Goal: Task Accomplishment & Management: Manage account settings

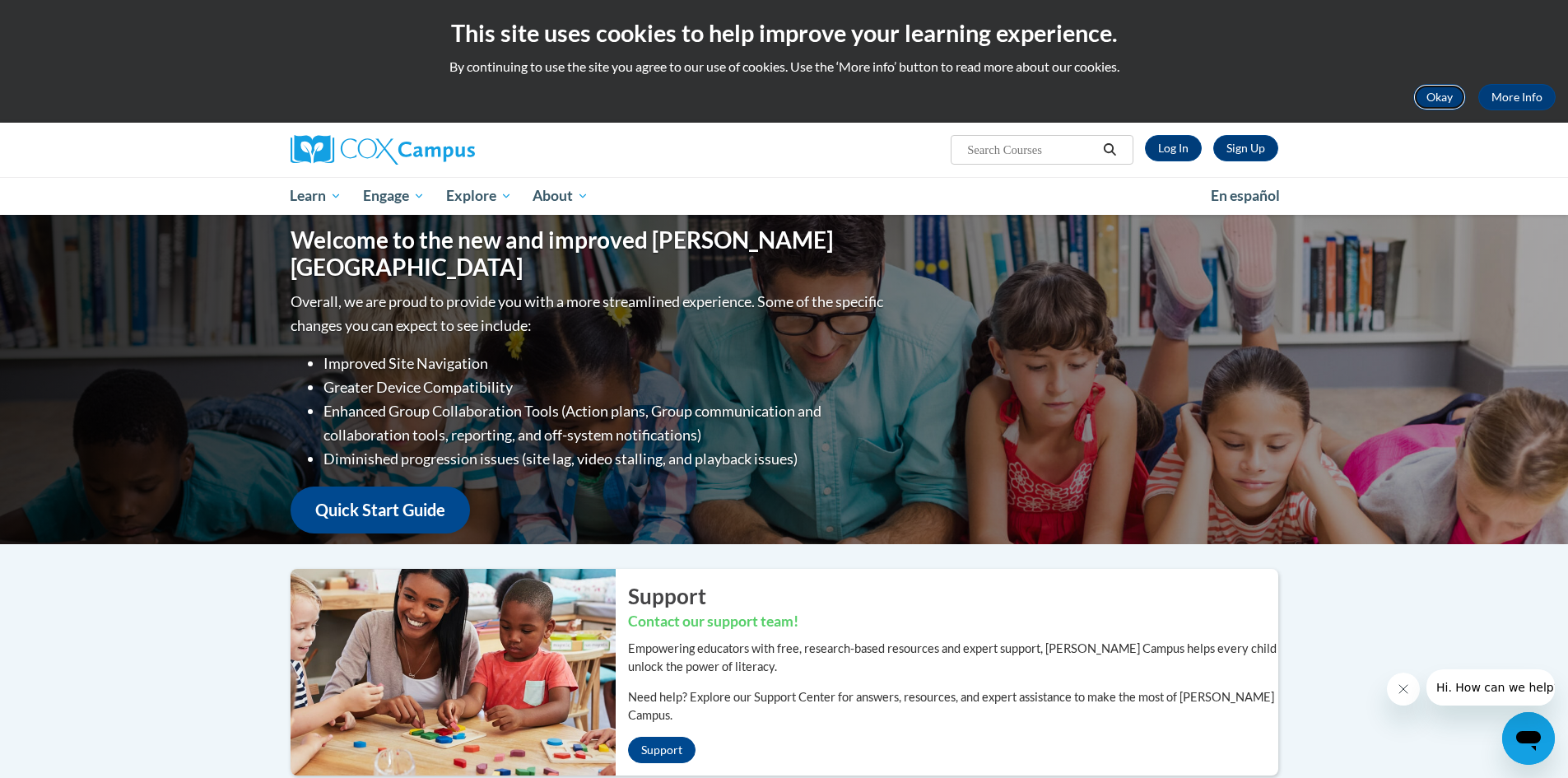
click at [1428, 94] on button "Okay" at bounding box center [1439, 98] width 53 height 27
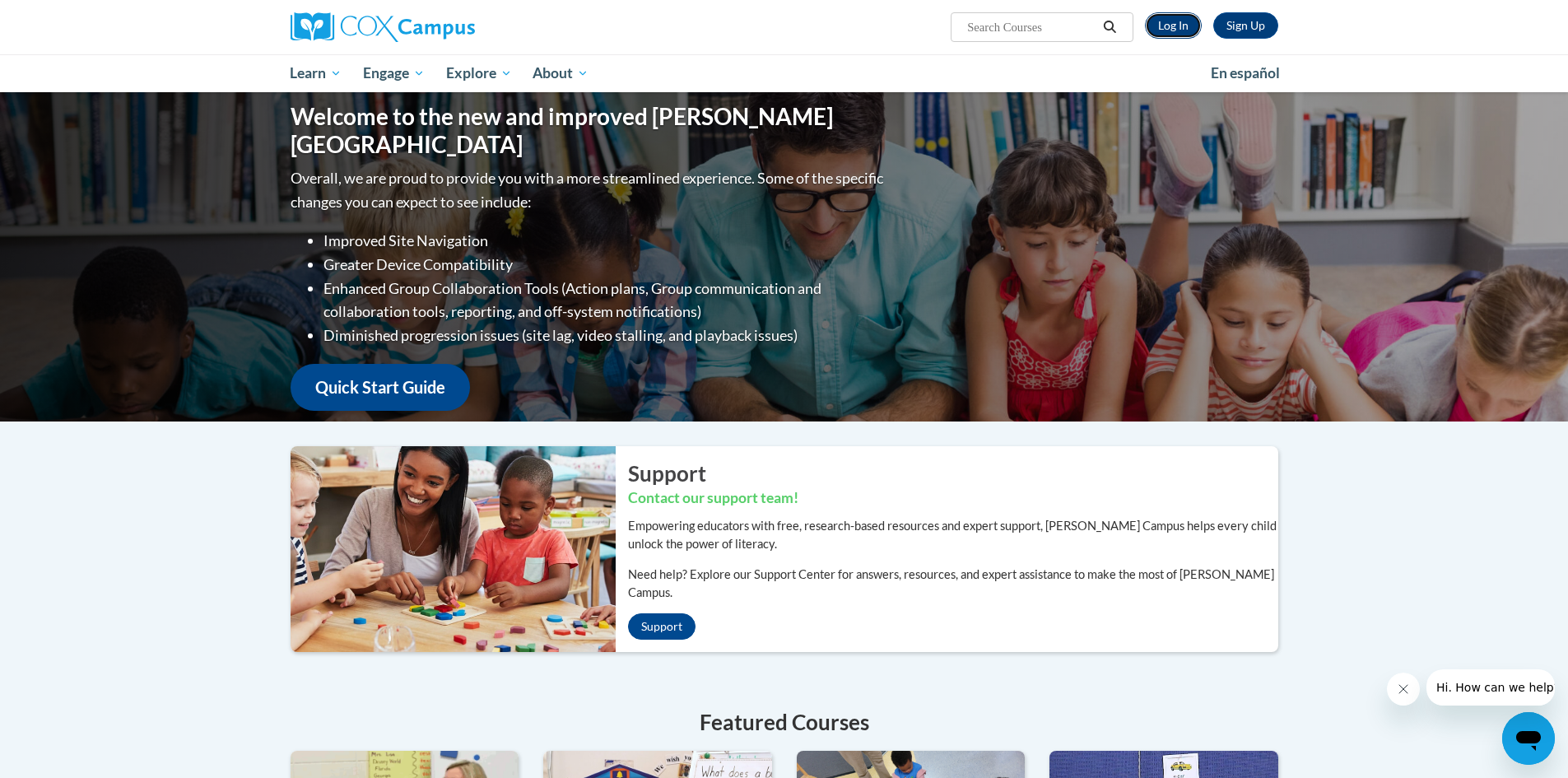
click at [1179, 27] on link "Log In" at bounding box center [1173, 26] width 57 height 27
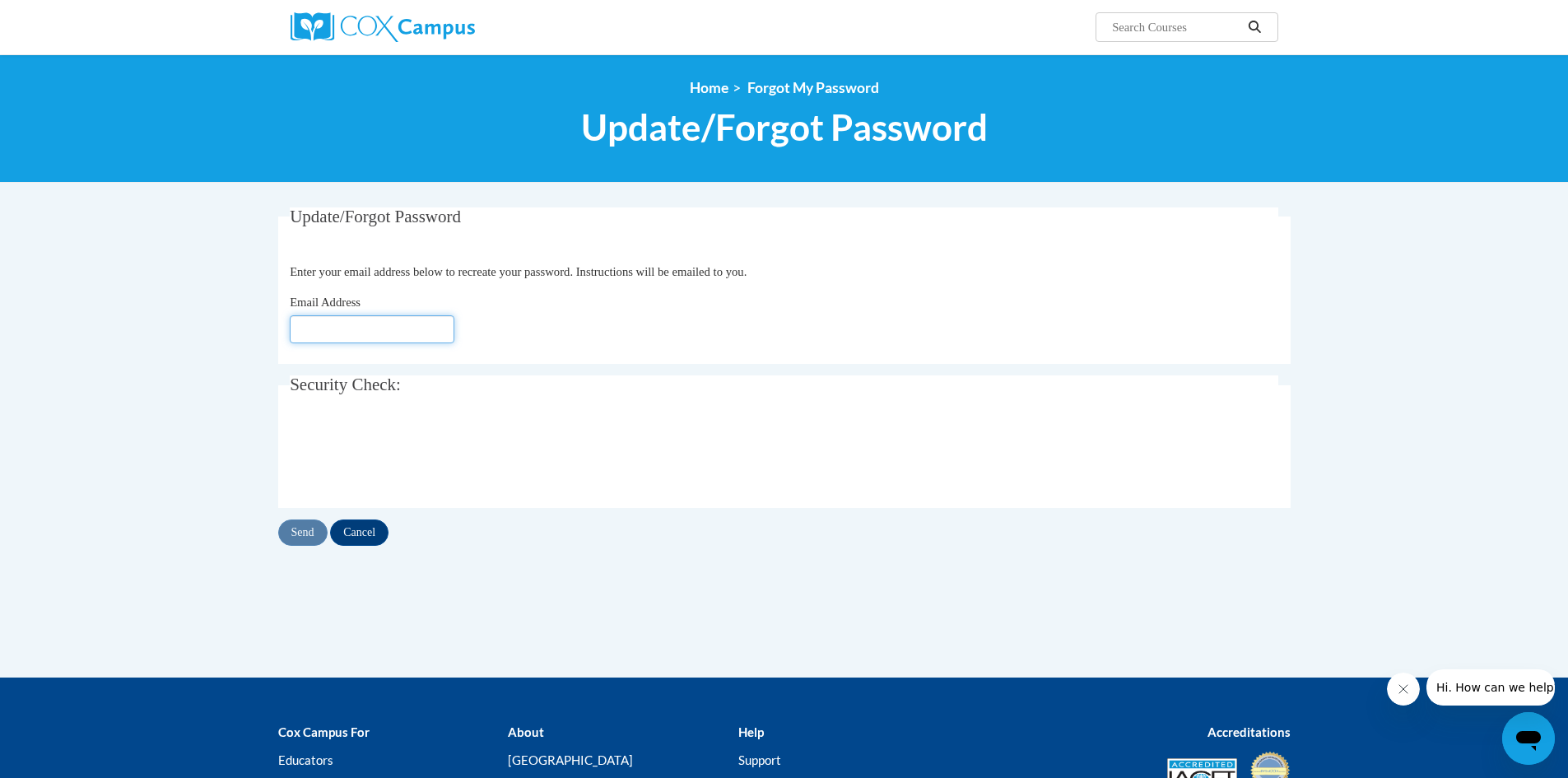
click at [430, 331] on input "Email Address" at bounding box center [371, 330] width 164 height 28
type input "m.napier@lklp.net"
click at [301, 537] on input "Send" at bounding box center [302, 533] width 49 height 27
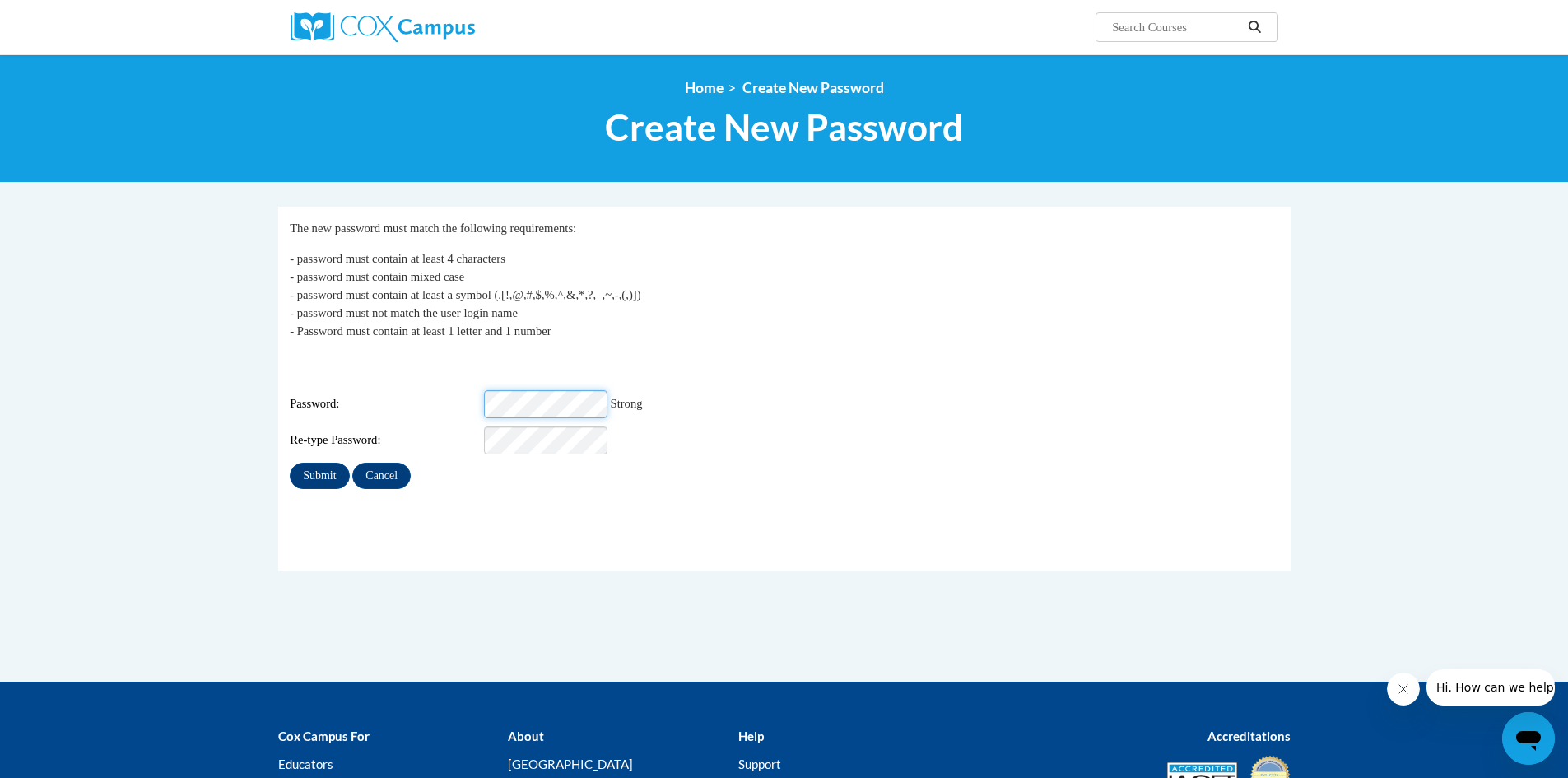
click at [290, 462] on input "Submit" at bounding box center [319, 476] width 59 height 27
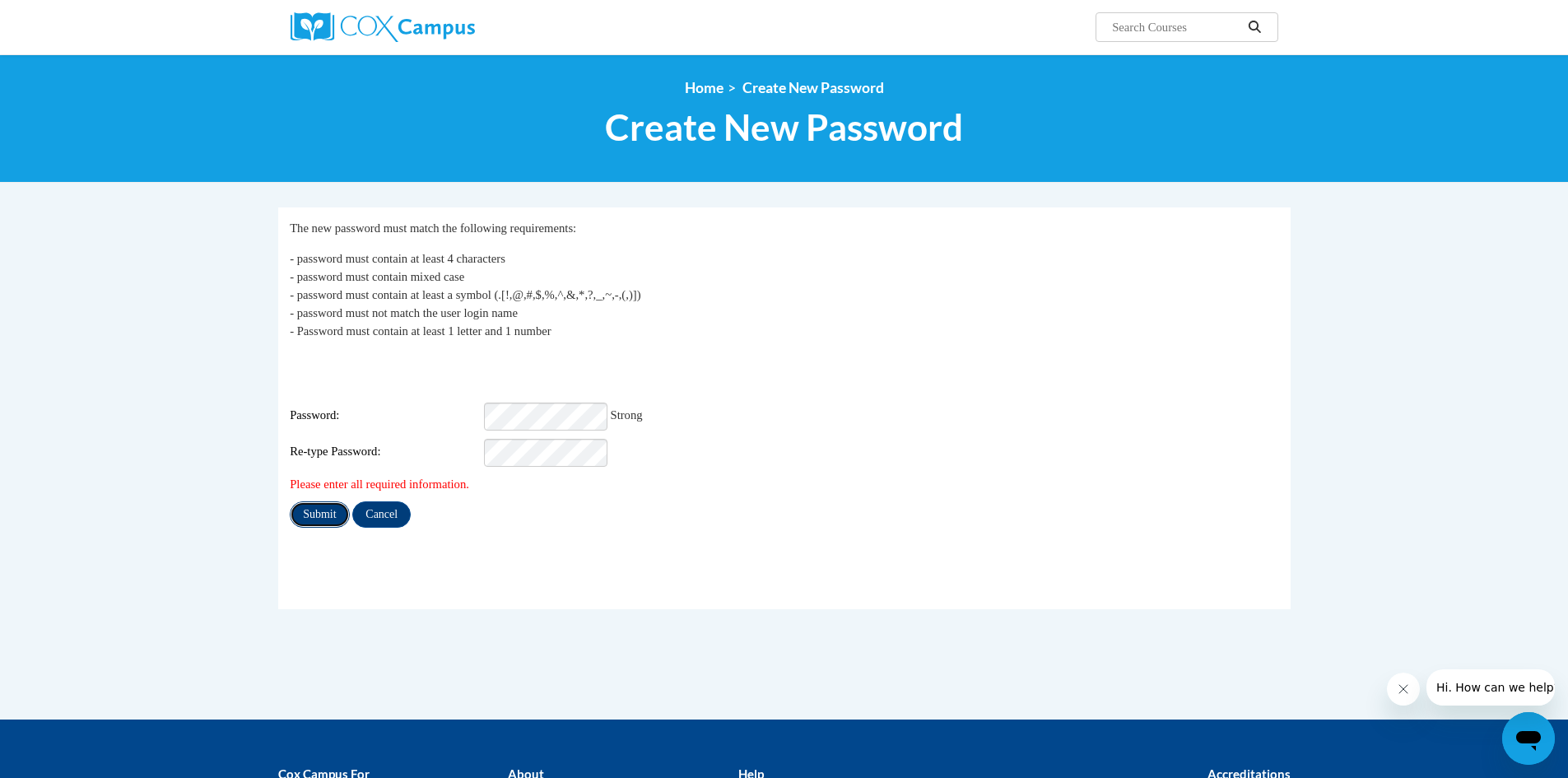
click at [332, 502] on input "Submit" at bounding box center [319, 515] width 59 height 27
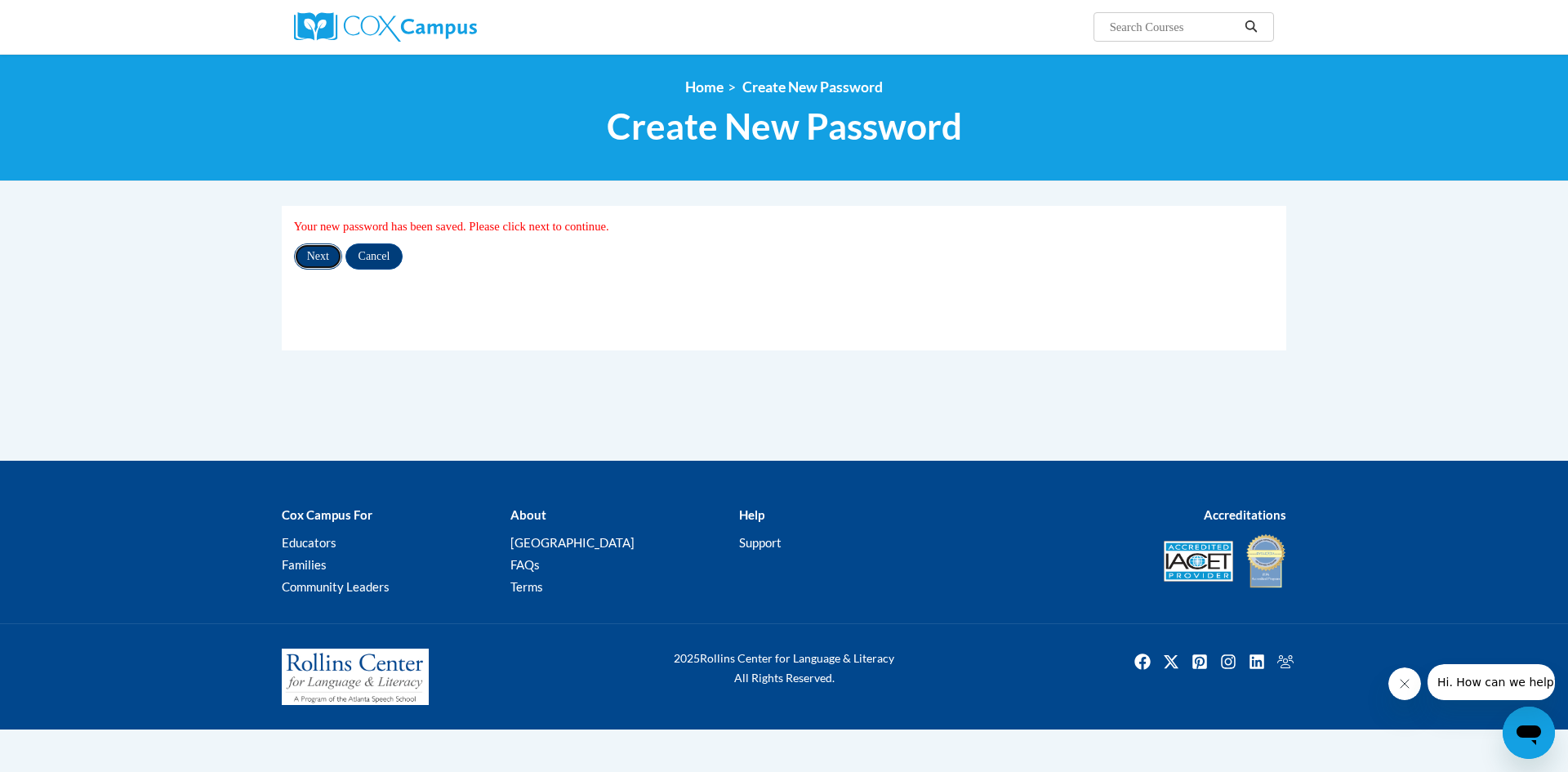
click at [313, 263] on input "Next" at bounding box center [318, 257] width 48 height 27
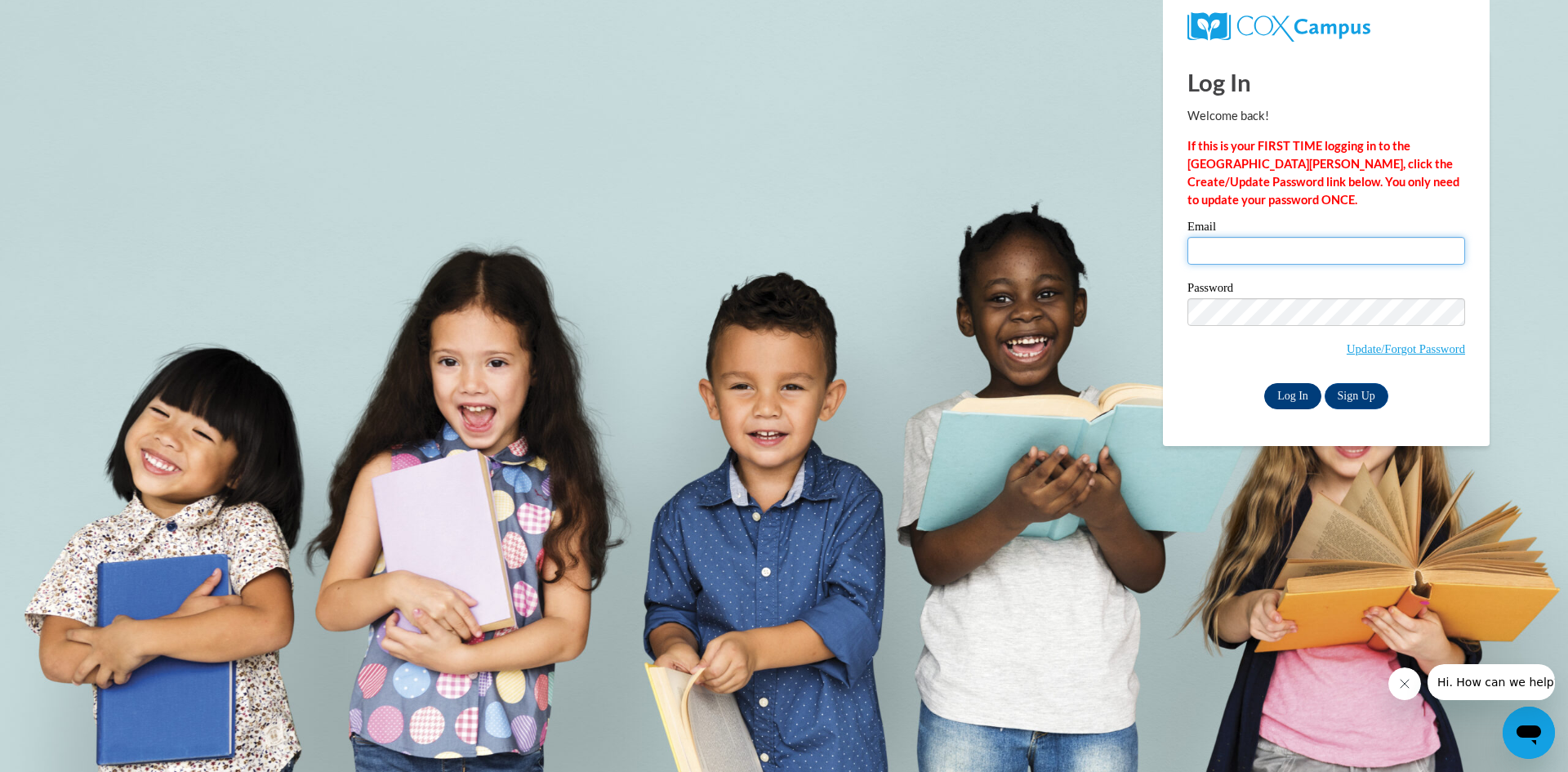
type input "[PERSON_NAME][EMAIL_ADDRESS][DOMAIN_NAME]"
click at [1290, 390] on input "Log In" at bounding box center [1292, 397] width 57 height 27
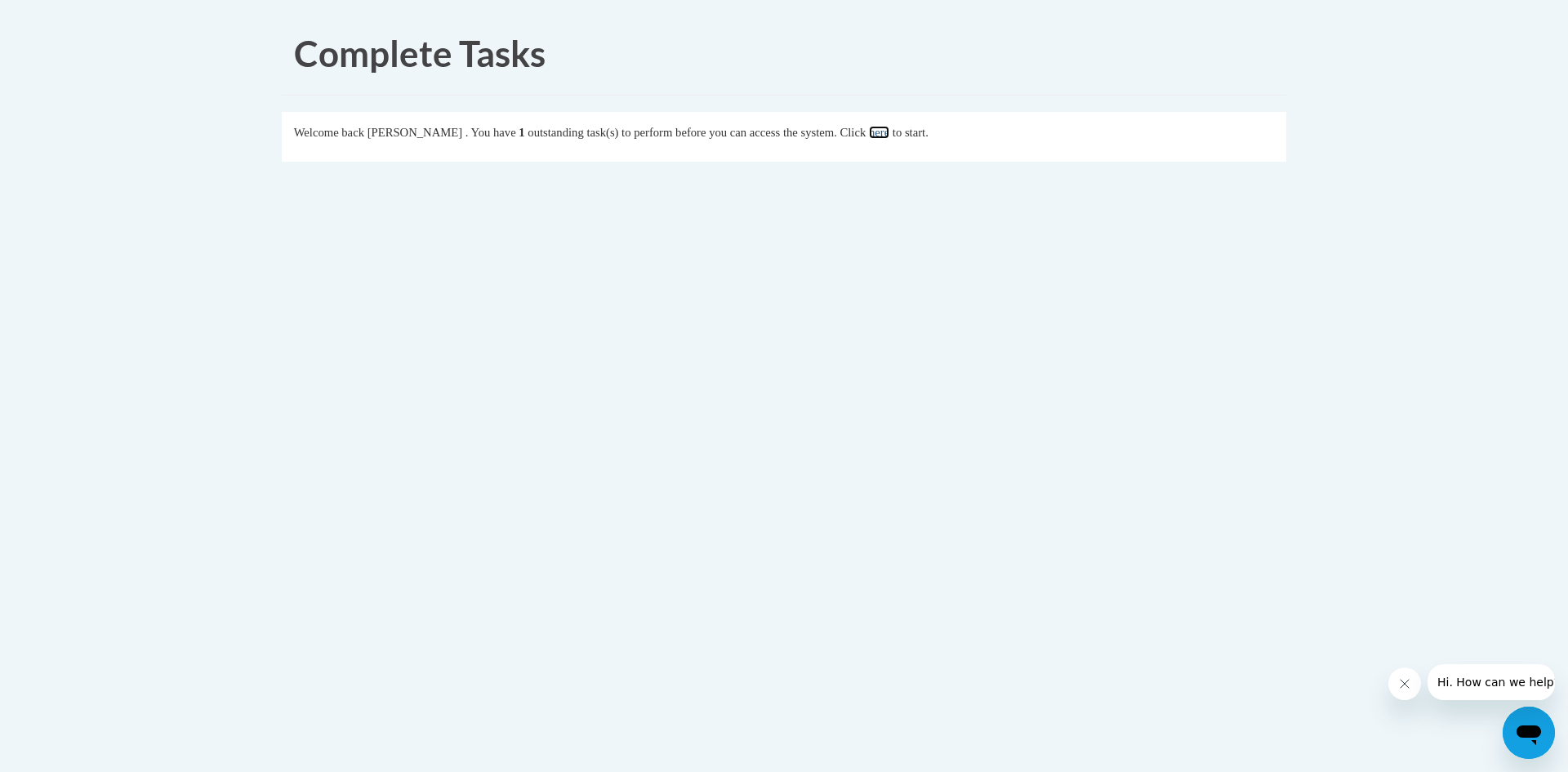
click at [889, 138] on link "here" at bounding box center [879, 133] width 21 height 13
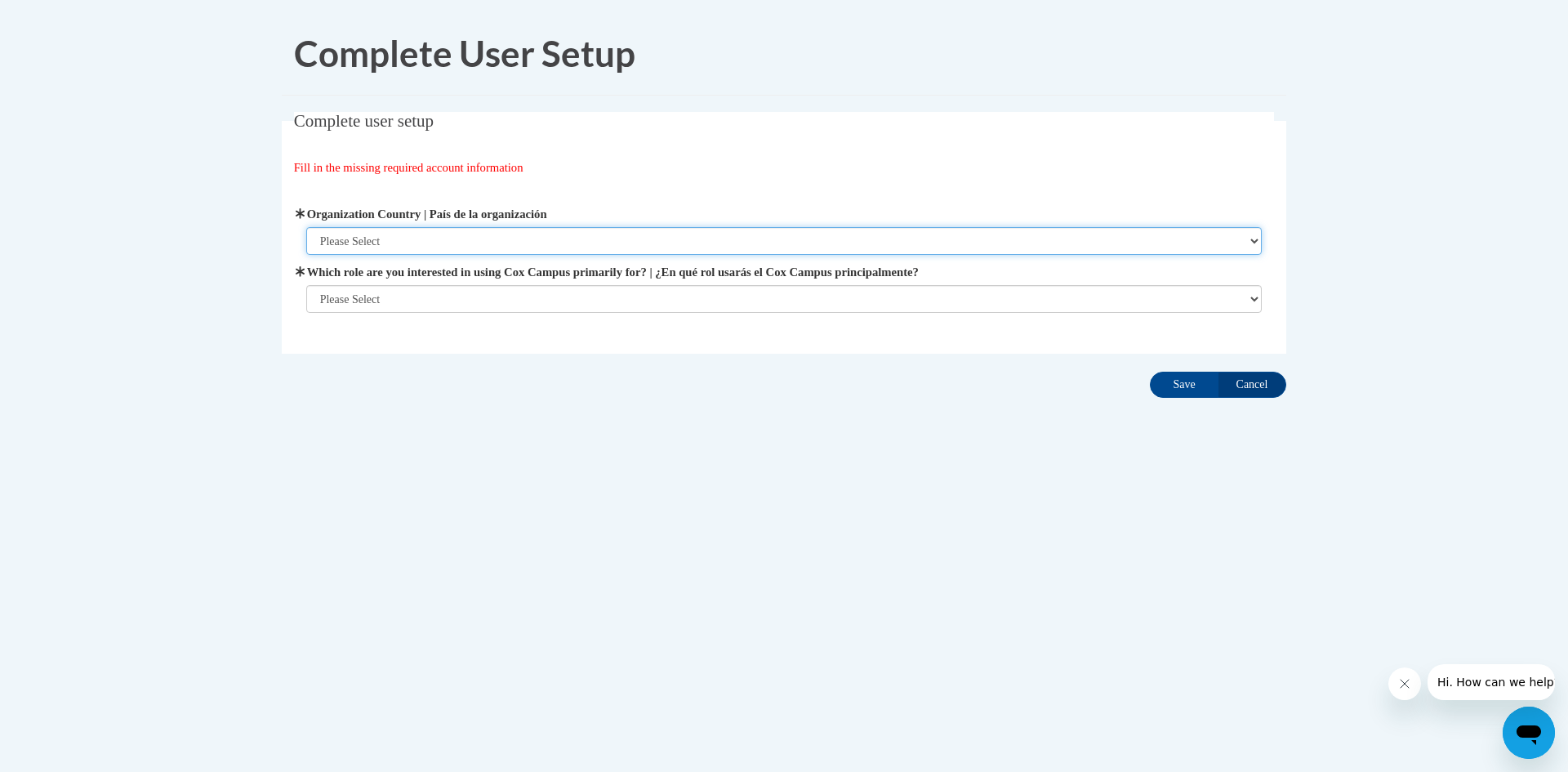
click at [1250, 245] on select "Please Select United States | Estados Unidos Outside of the United States | Fue…" at bounding box center [784, 241] width 956 height 28
select select "ad49bcad-a171-4b2e-b99c-48b446064914"
click at [306, 227] on select "Please Select United States | Estados Unidos Outside of the United States | Fue…" at bounding box center [784, 241] width 956 height 28
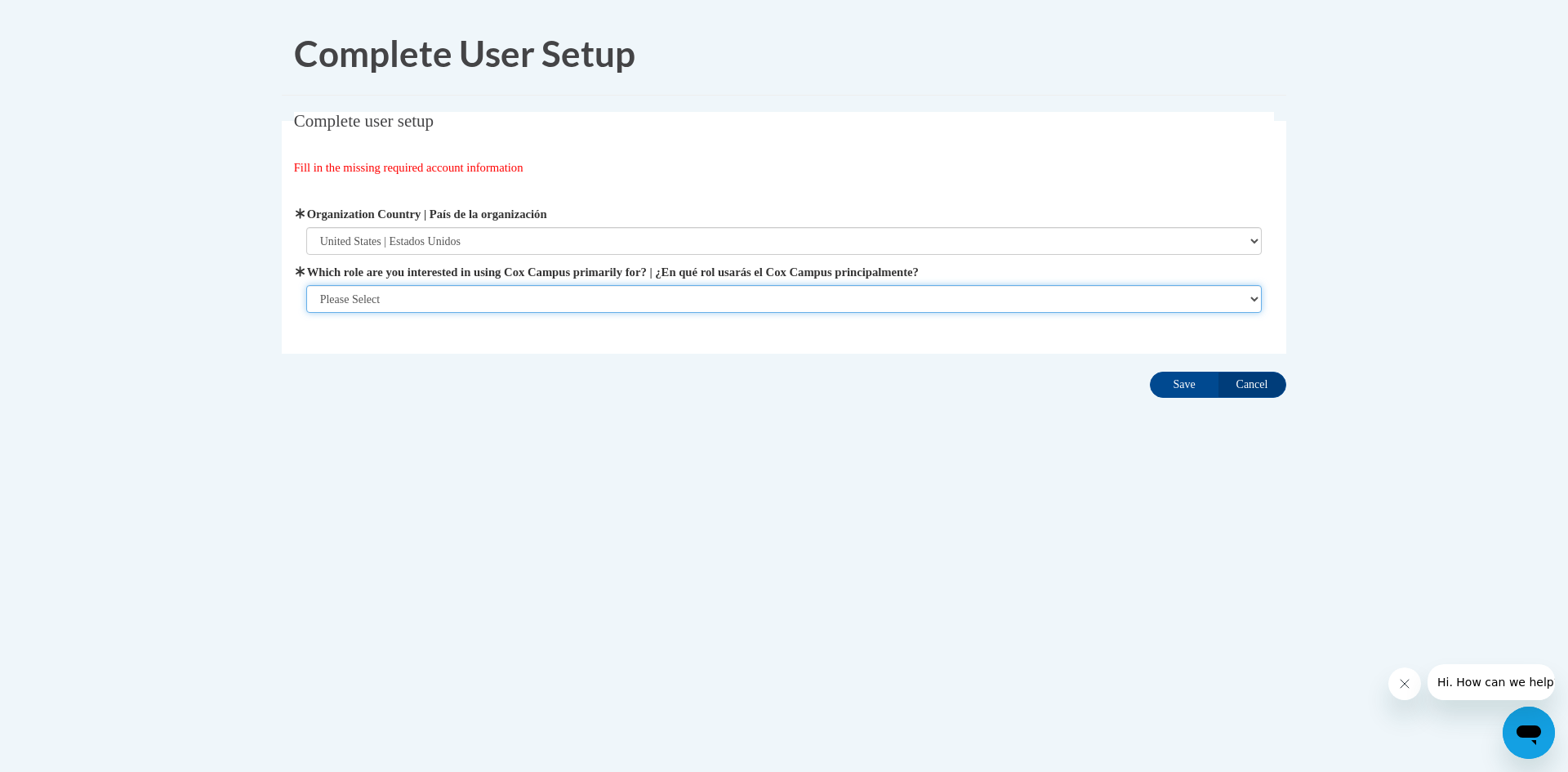
click at [1251, 302] on select "Please Select College/University | Colegio/Universidad Community/Nonprofit Part…" at bounding box center [784, 299] width 956 height 28
select select "fbf2d438-af2f-41f8-98f1-81c410e29de3"
click at [306, 313] on select "Please Select College/University | Colegio/Universidad Community/Nonprofit Part…" at bounding box center [784, 299] width 956 height 28
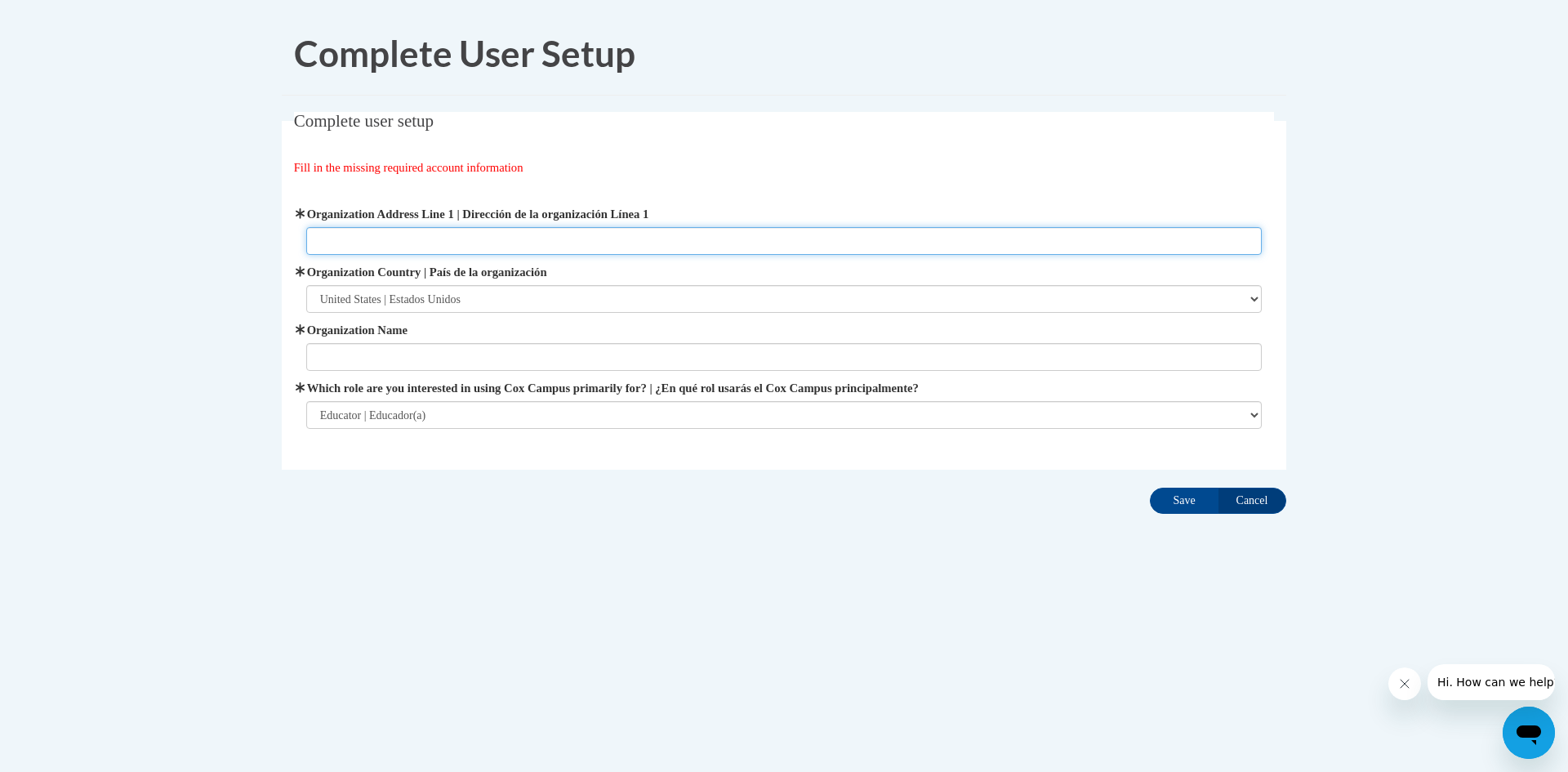
click at [679, 239] on input "Organization Address Line 1 | Dirección de la organización Línea 1" at bounding box center [784, 241] width 956 height 28
type input "107 LANGDON LN"
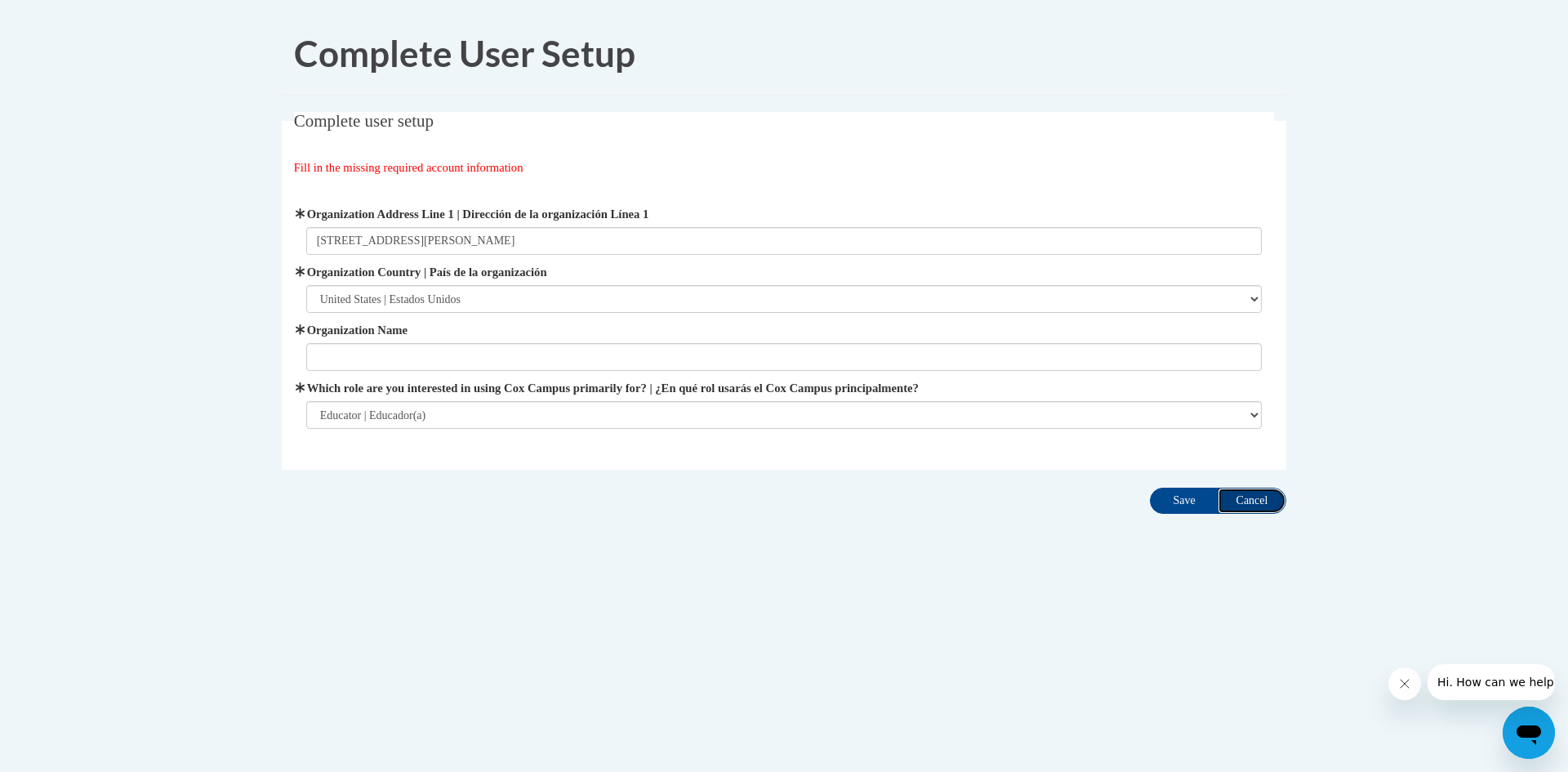
click at [1252, 503] on input "Cancel" at bounding box center [1252, 501] width 69 height 27
